Goal: Complete application form: Complete application form

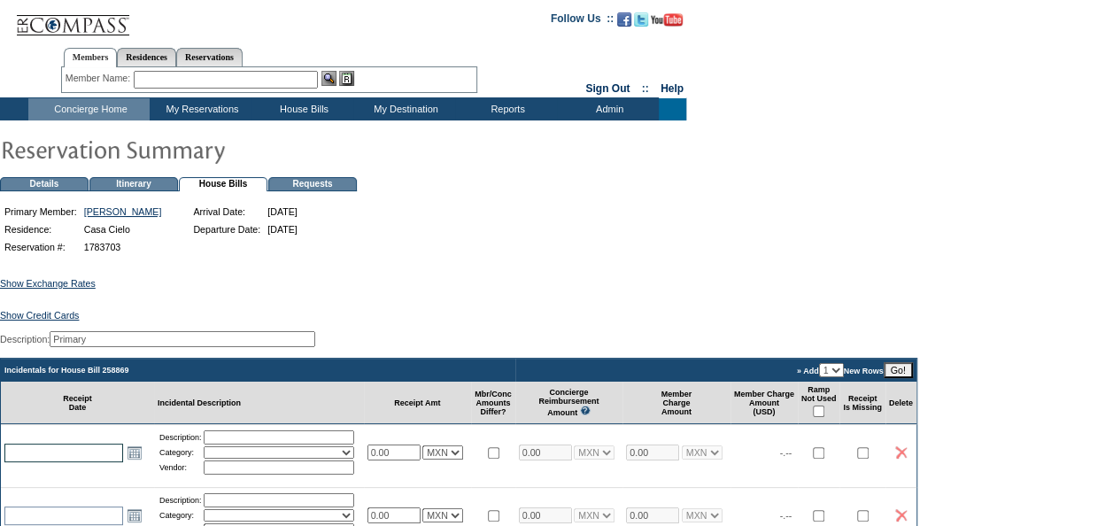
click at [104, 462] on input "text" at bounding box center [63, 453] width 119 height 19
type input "30"
type input "[DATE]"
paste input "41109 CIELO $ 9,386.00"
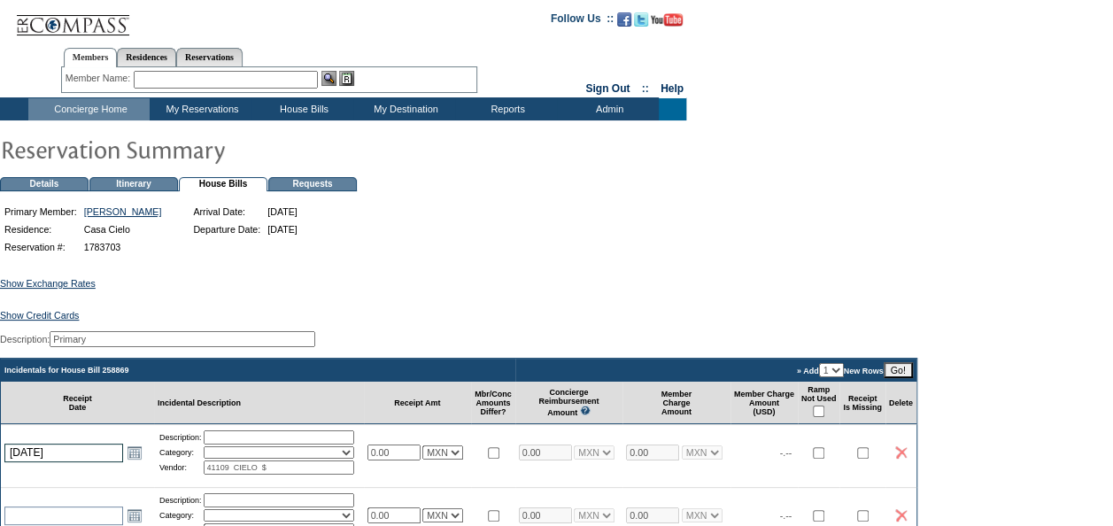
type input "41109 CIELO $"
paste input "9,386"
type input "9386.00"
select select "7"
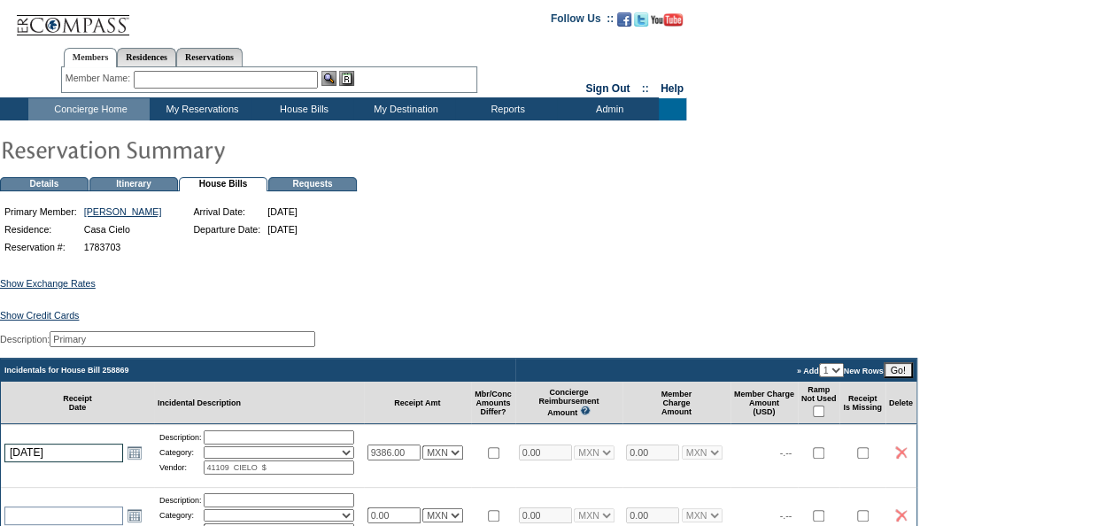
type input "9386.00"
select select "7"
type input "CIELO $"
type input "V"
paste input "41109"
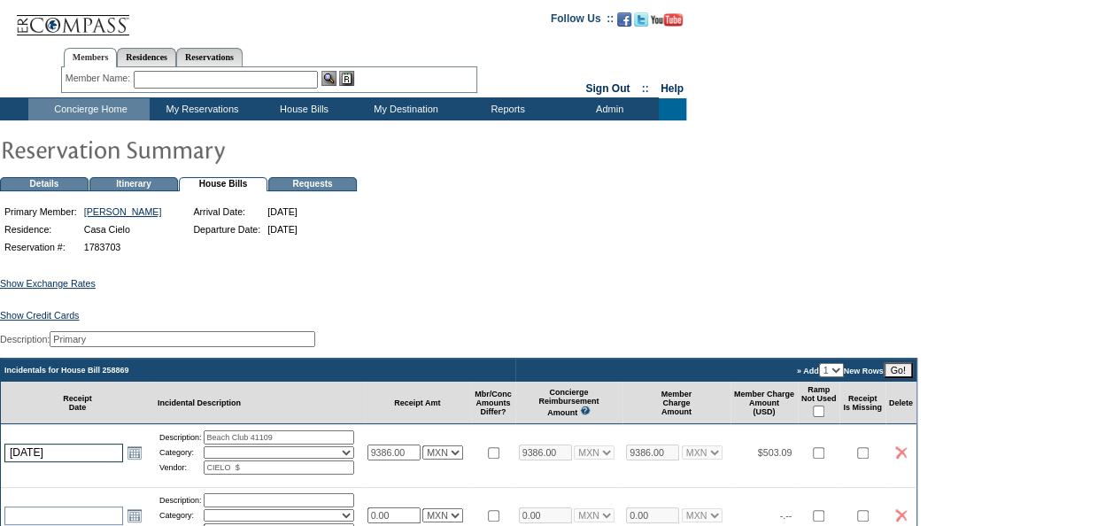
type input "Beach Club 41109"
select select "4"
paste input "Beach Club 41109"
type input "Beach Club 41109"
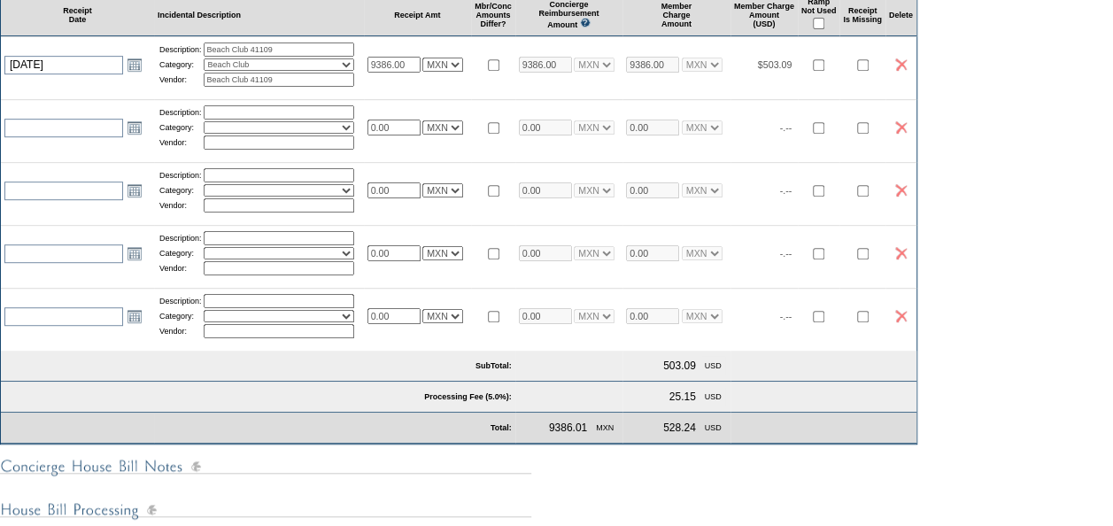
scroll to position [652, 0]
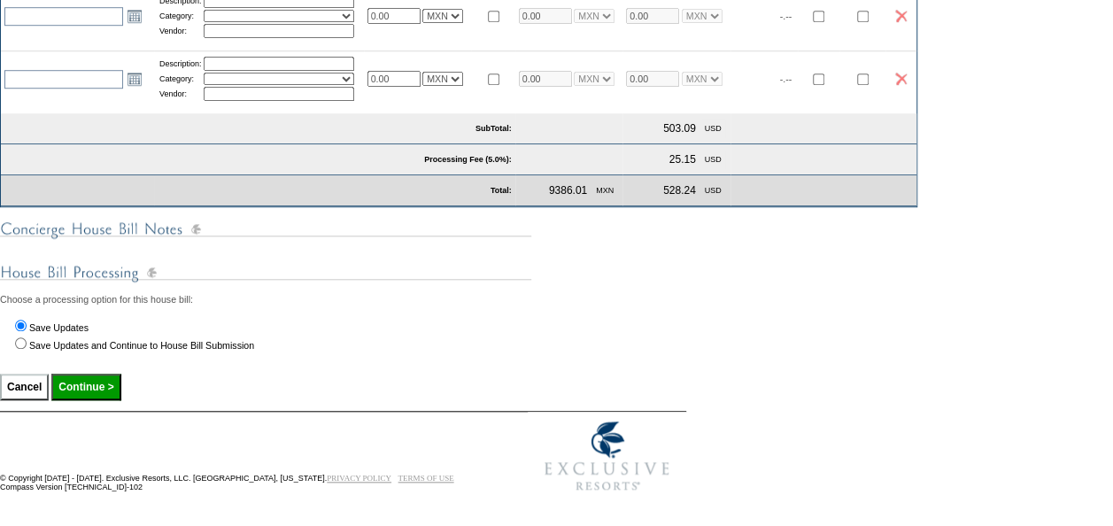
click at [86, 390] on input "Continue >" at bounding box center [85, 387] width 69 height 27
type input "Processing..."
